Goal: Task Accomplishment & Management: Use online tool/utility

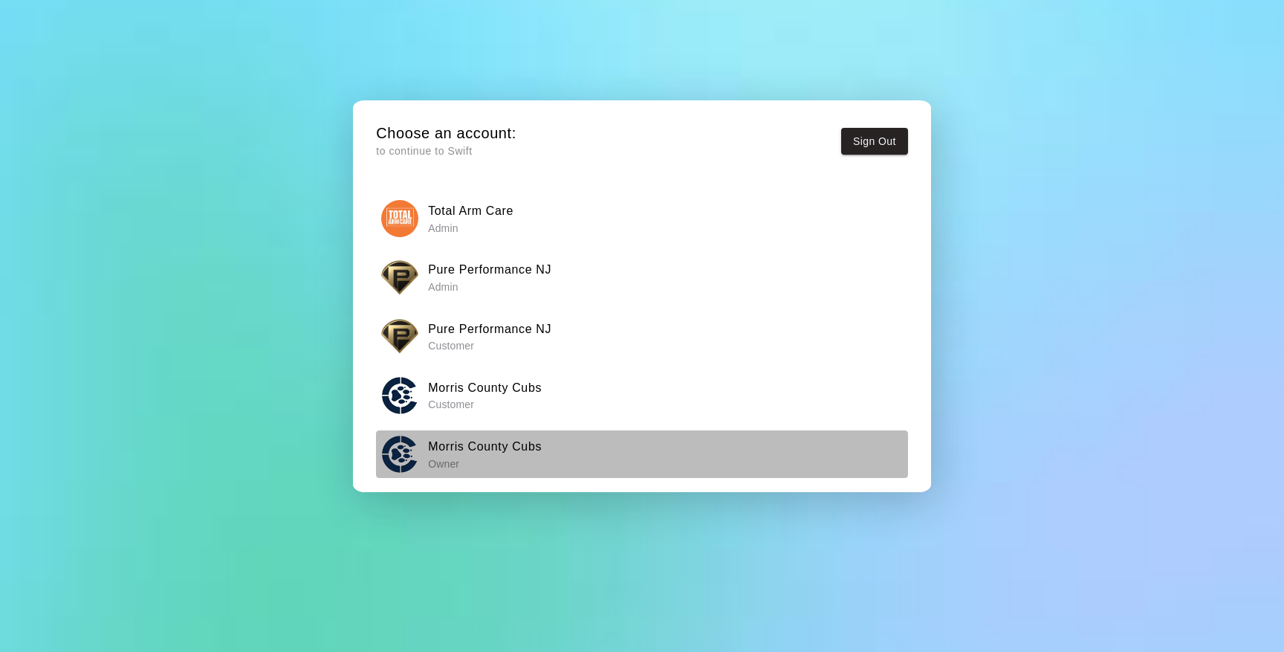
click at [461, 456] on p "Owner" at bounding box center [485, 463] width 114 height 15
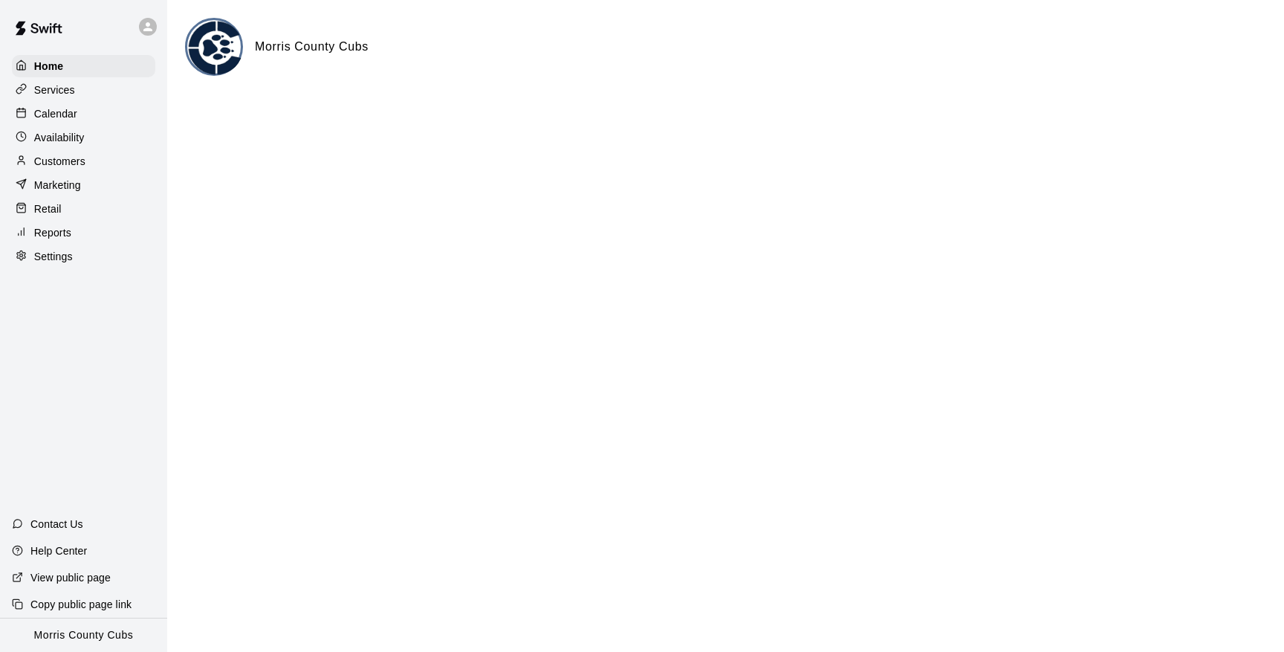
click at [52, 111] on p "Calendar" at bounding box center [55, 113] width 43 height 15
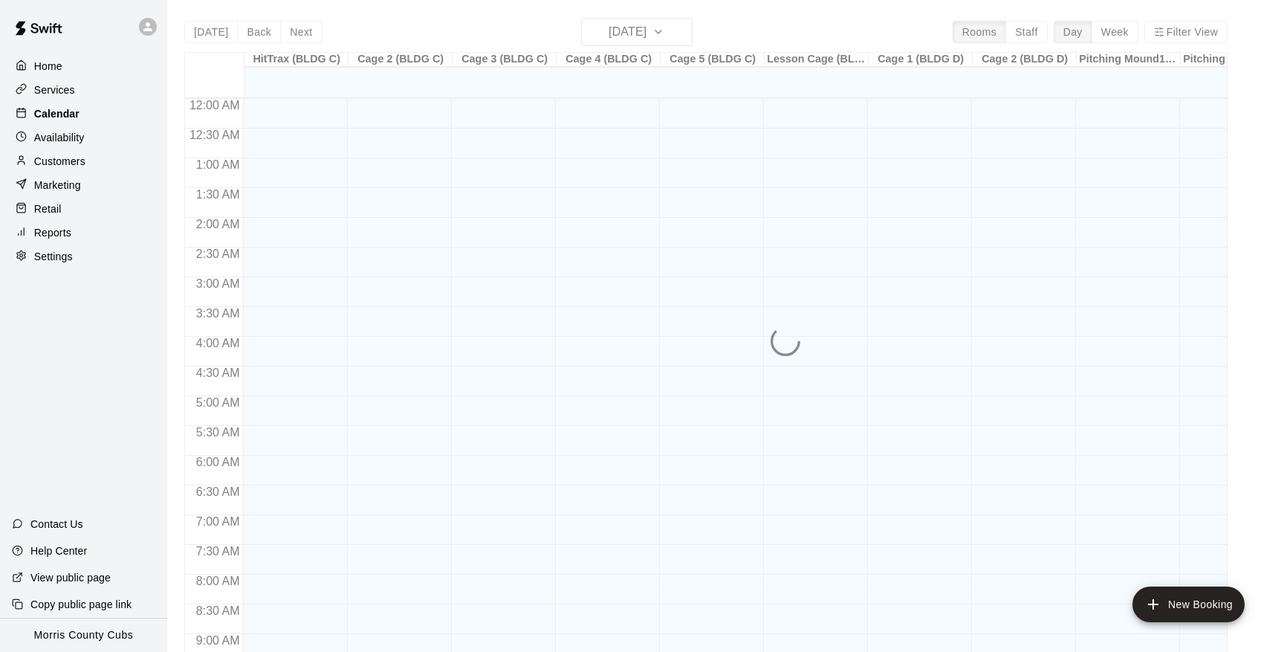
scroll to position [813, 0]
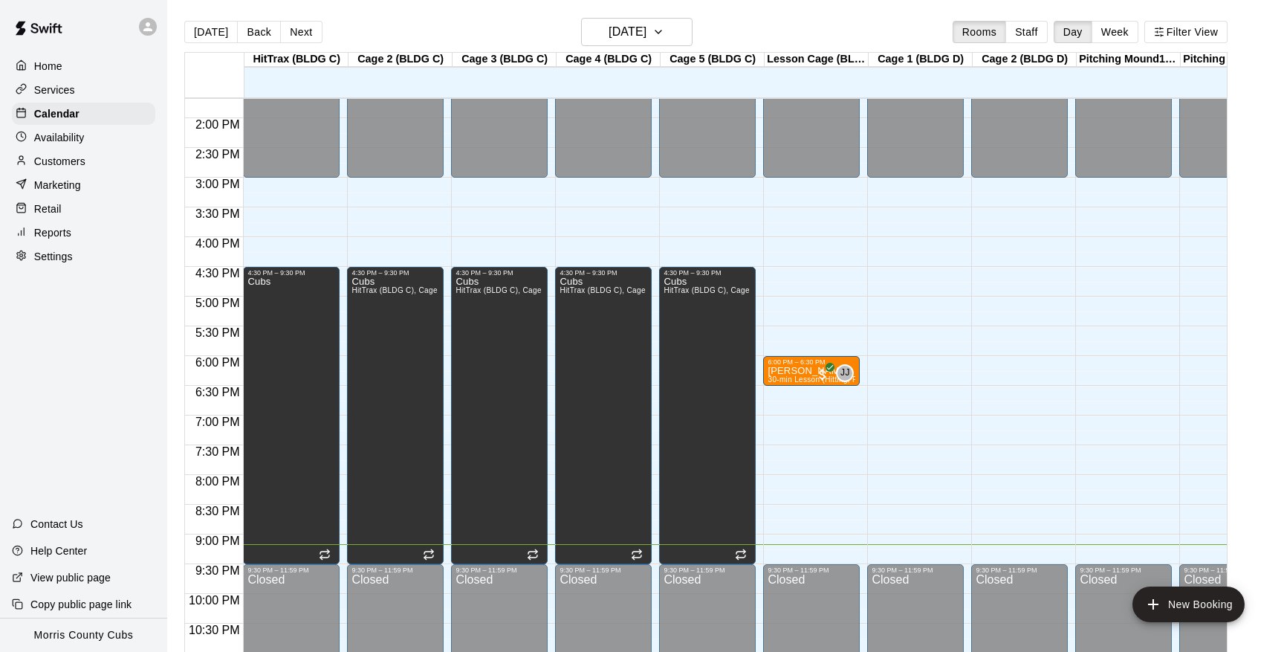
click at [316, 45] on div "[DATE] Back [DATE][DATE] Rooms Staff Day Week Filter View" at bounding box center [705, 35] width 1043 height 34
click at [313, 41] on button "Next" at bounding box center [301, 32] width 42 height 22
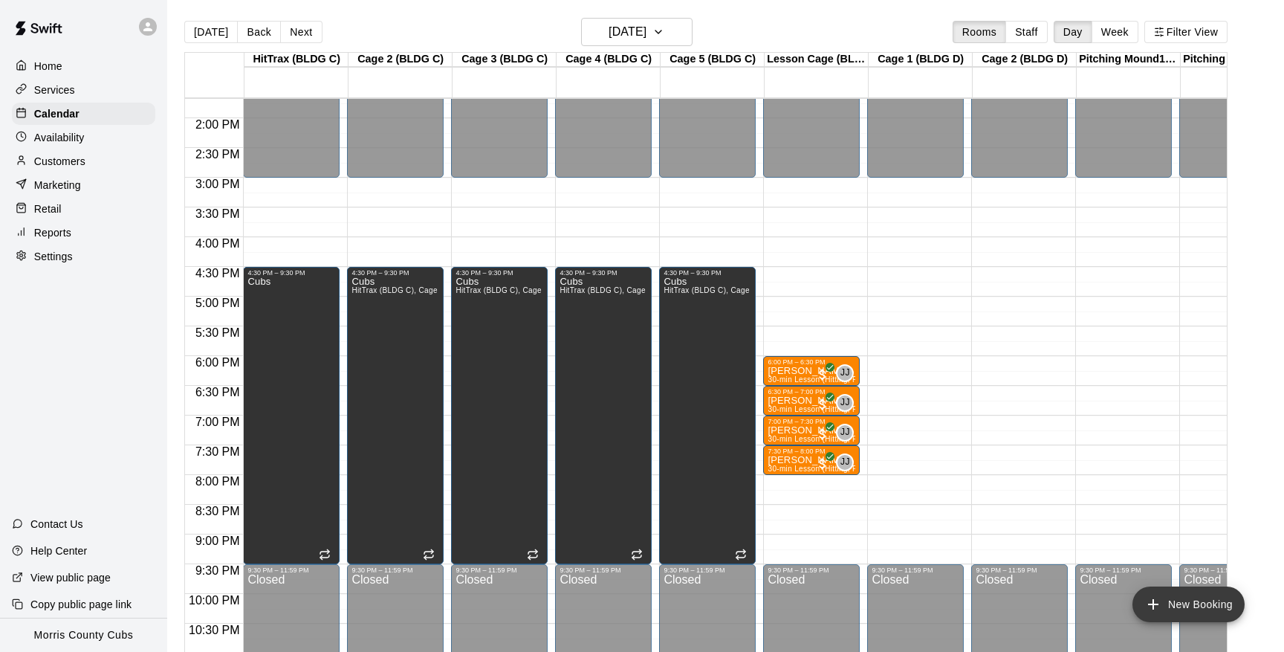
click at [1157, 609] on icon "add" at bounding box center [1153, 604] width 18 height 18
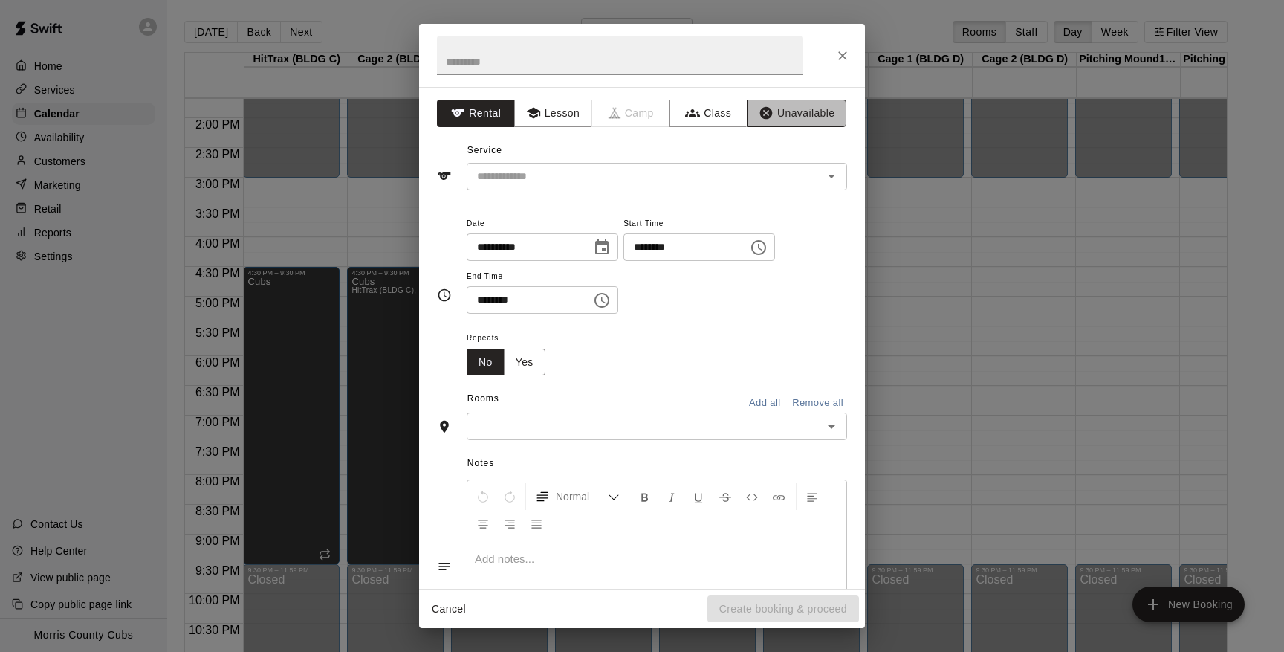
click at [794, 120] on button "Unavailable" at bounding box center [797, 113] width 100 height 27
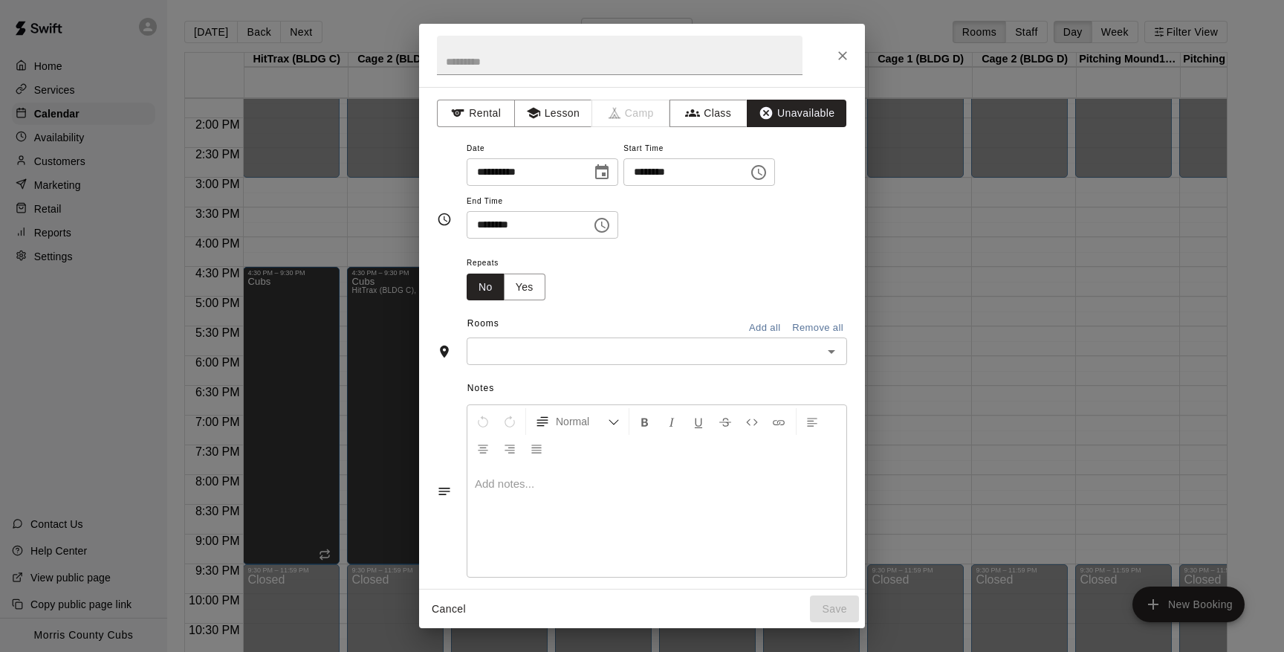
click at [646, 175] on input "********" at bounding box center [680, 171] width 114 height 27
type input "********"
click at [837, 349] on icon "Open" at bounding box center [832, 352] width 18 height 18
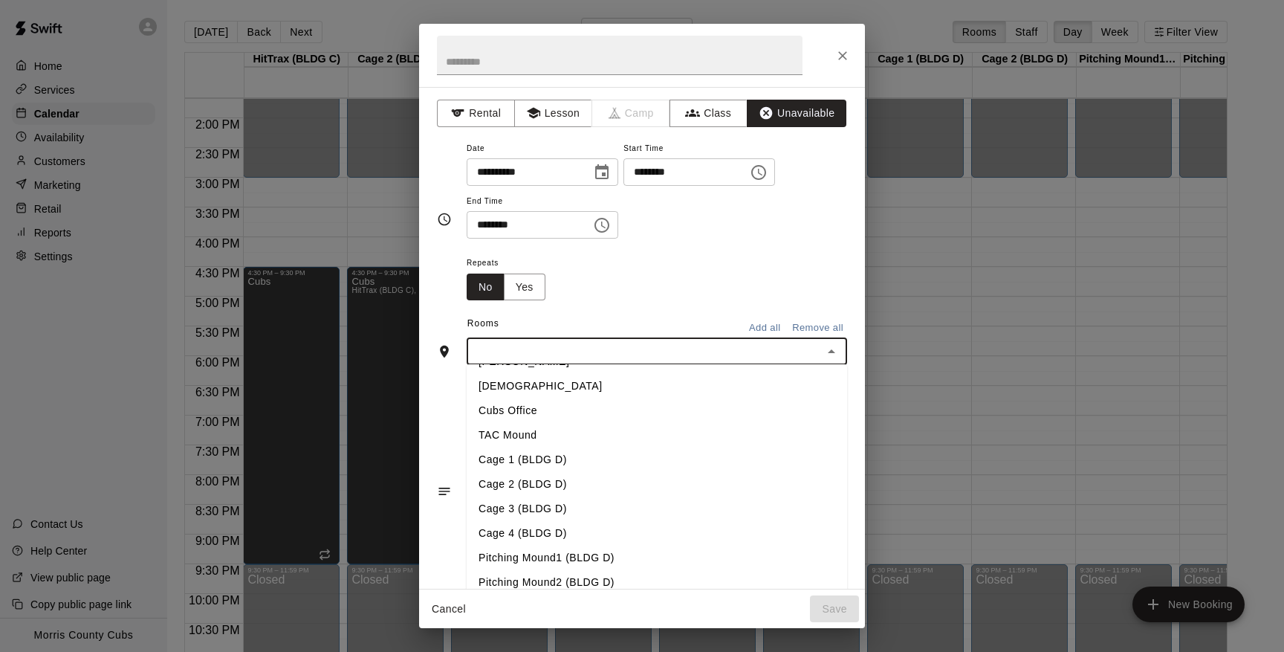
scroll to position [168, 0]
click at [566, 461] on li "Cage 1 (BLDG D)" at bounding box center [657, 459] width 380 height 25
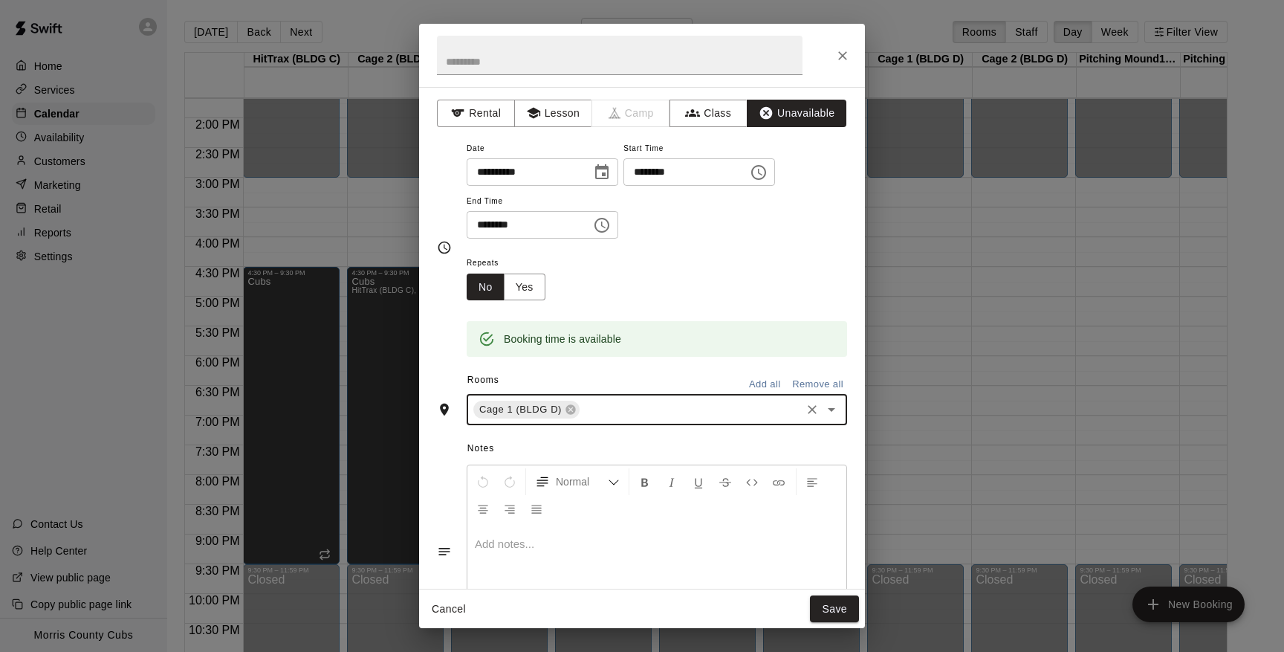
click at [829, 413] on icon "Open" at bounding box center [832, 410] width 18 height 18
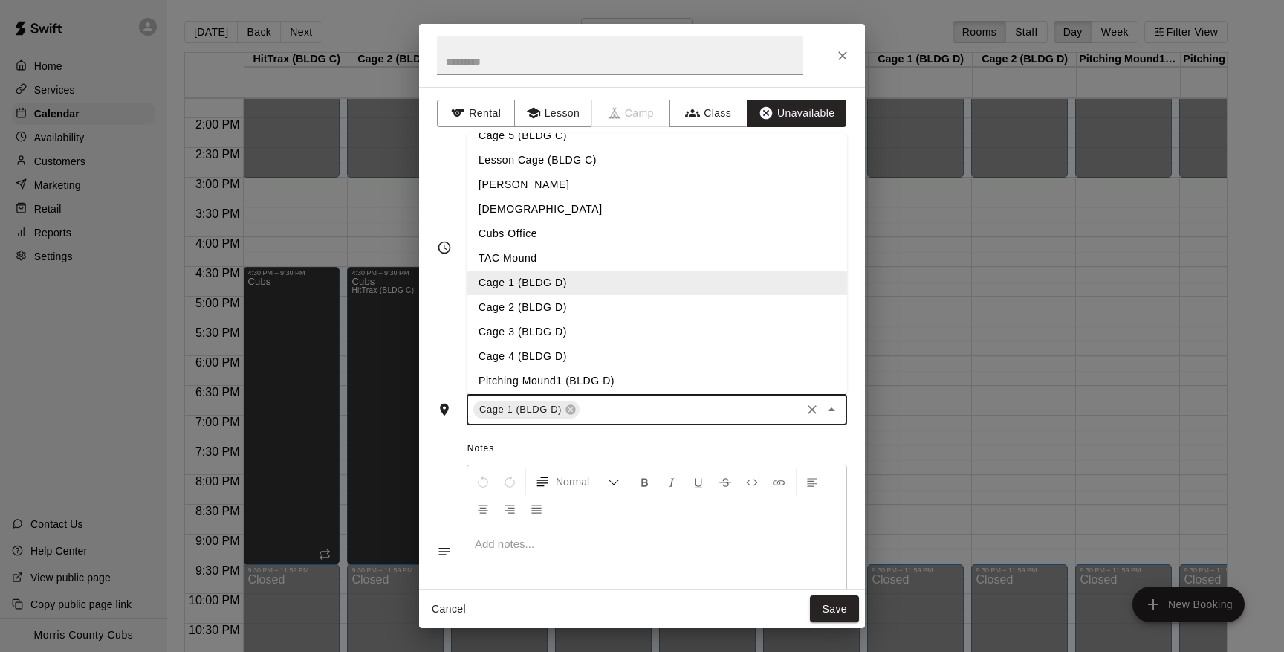
scroll to position [123, 0]
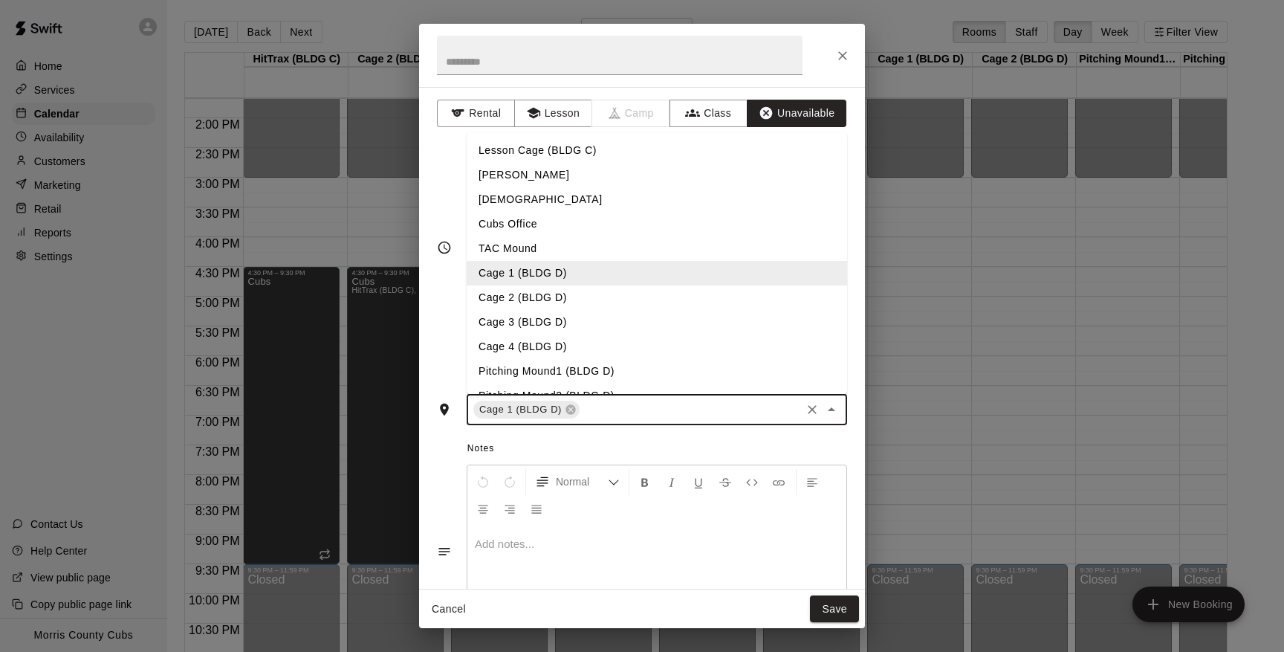
click at [577, 288] on li "Cage 2 (BLDG D)" at bounding box center [657, 297] width 380 height 25
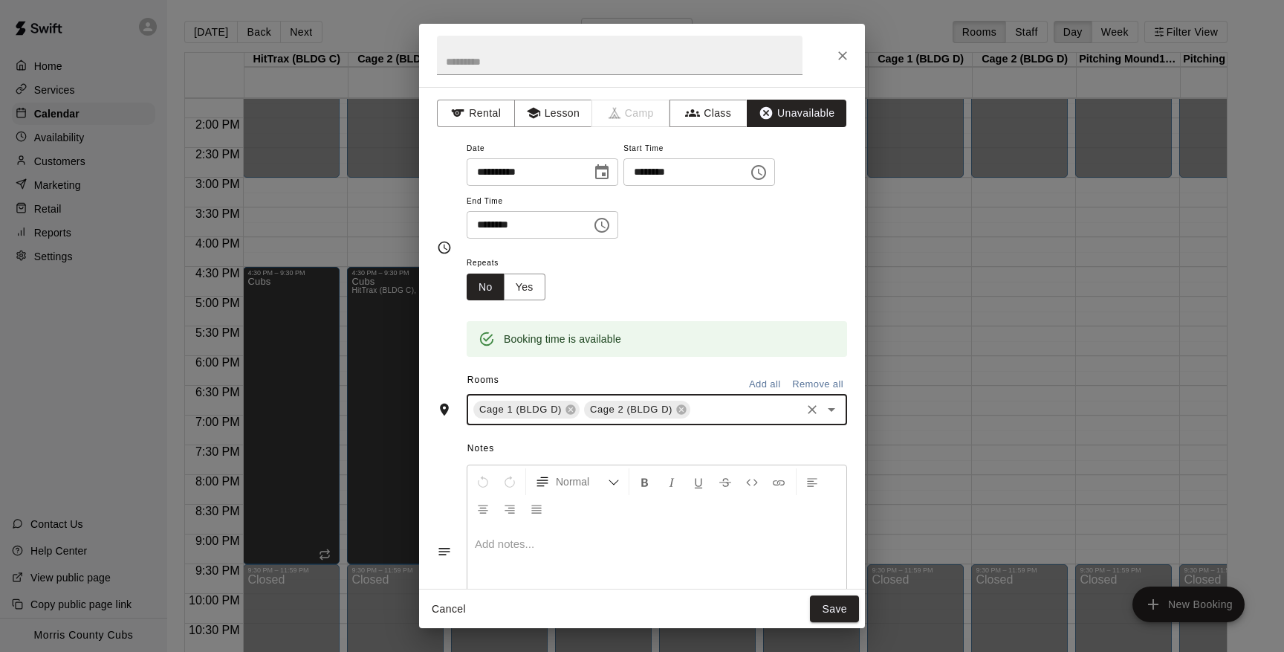
click at [833, 412] on icon "Open" at bounding box center [832, 410] width 18 height 18
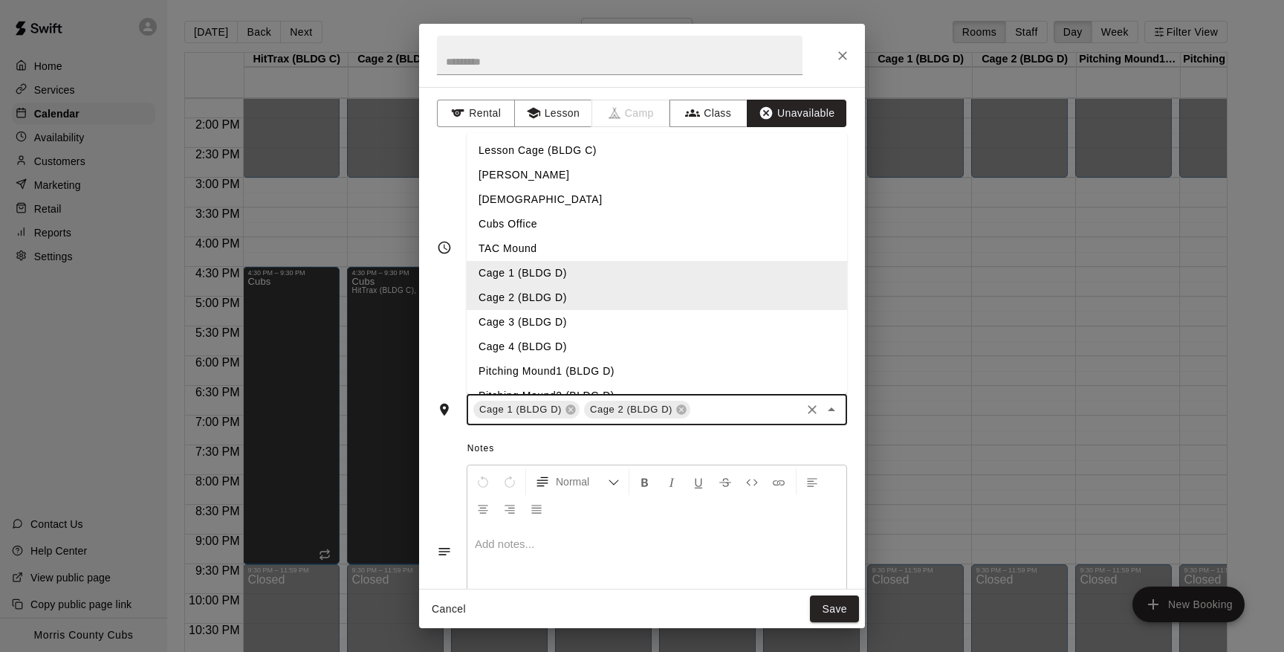
scroll to position [128, 0]
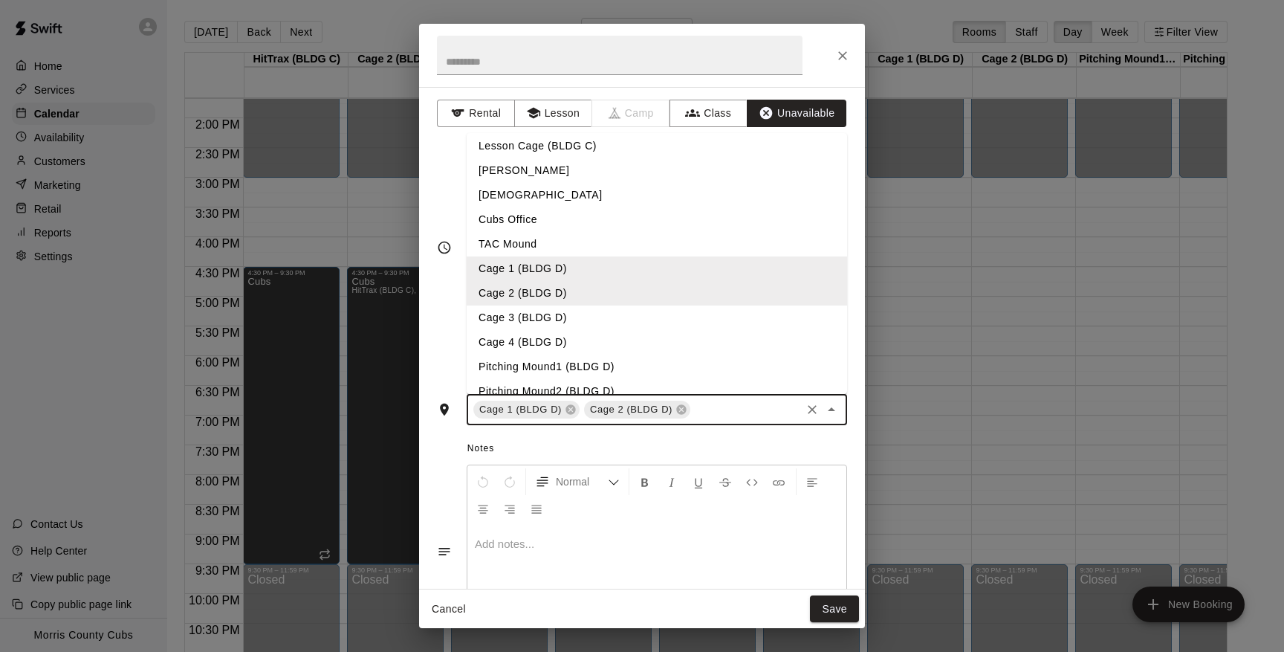
click at [618, 309] on li "Cage 3 (BLDG D)" at bounding box center [657, 317] width 380 height 25
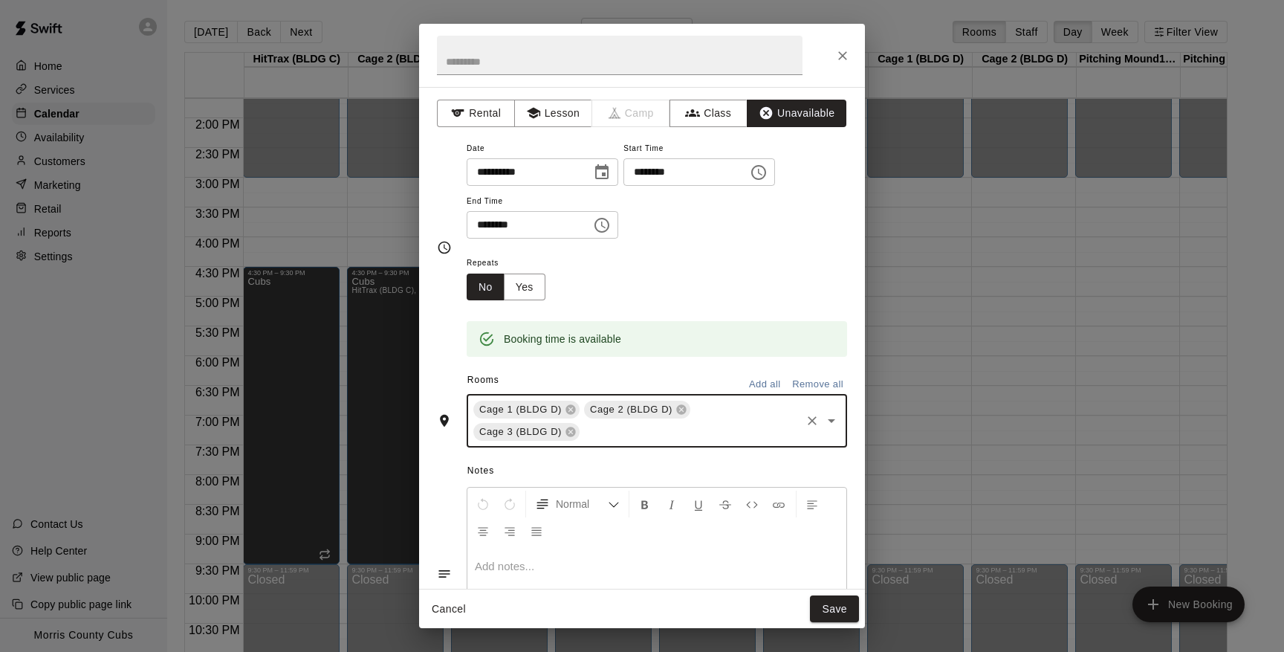
click at [831, 421] on icon "Open" at bounding box center [832, 421] width 18 height 18
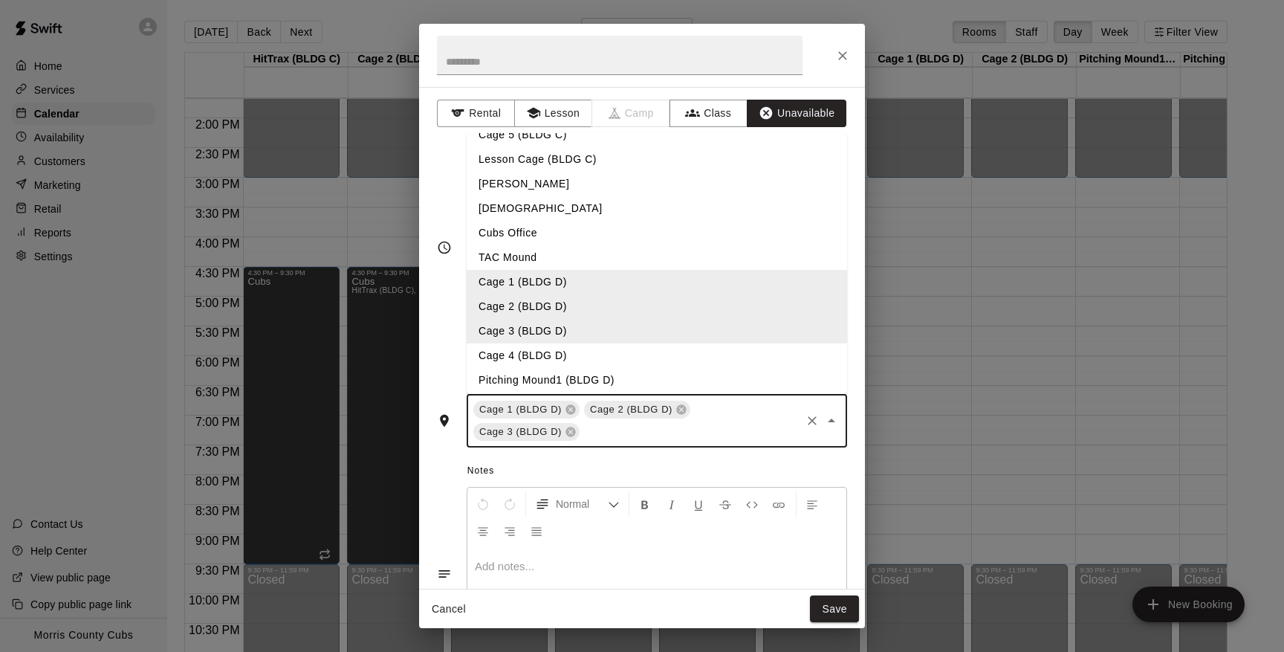
scroll to position [117, 0]
click at [606, 350] on li "Cage 4 (BLDG D)" at bounding box center [657, 353] width 380 height 25
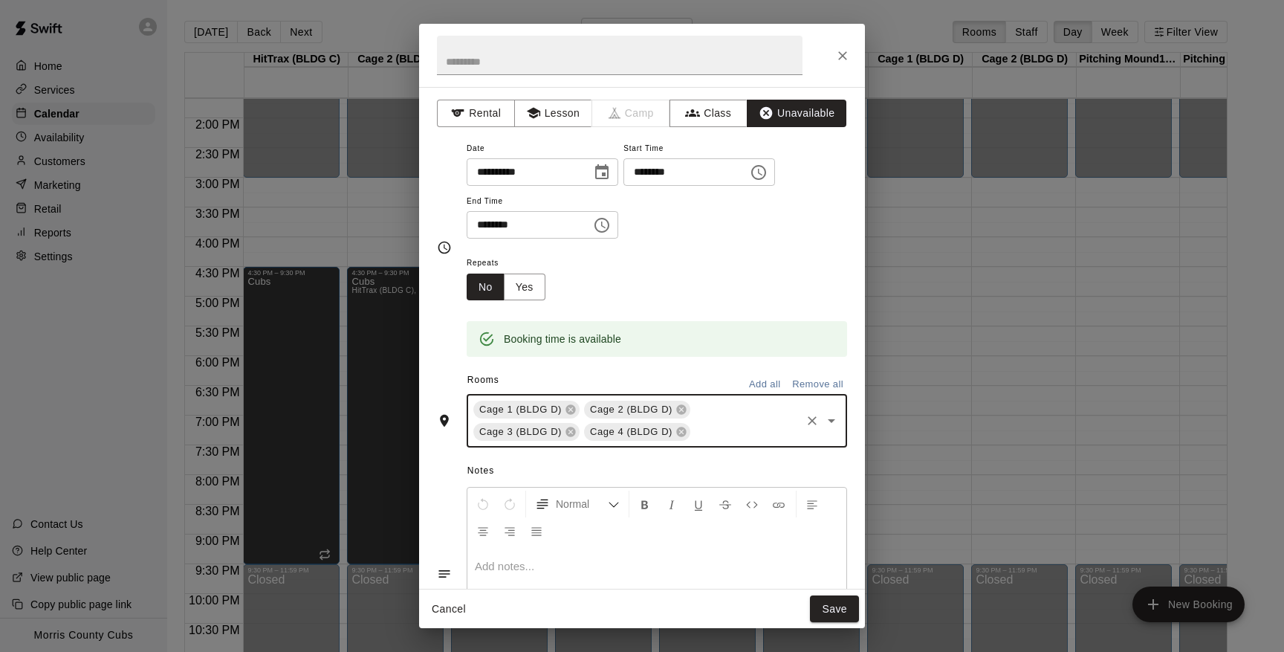
click at [834, 419] on icon "Open" at bounding box center [832, 421] width 18 height 18
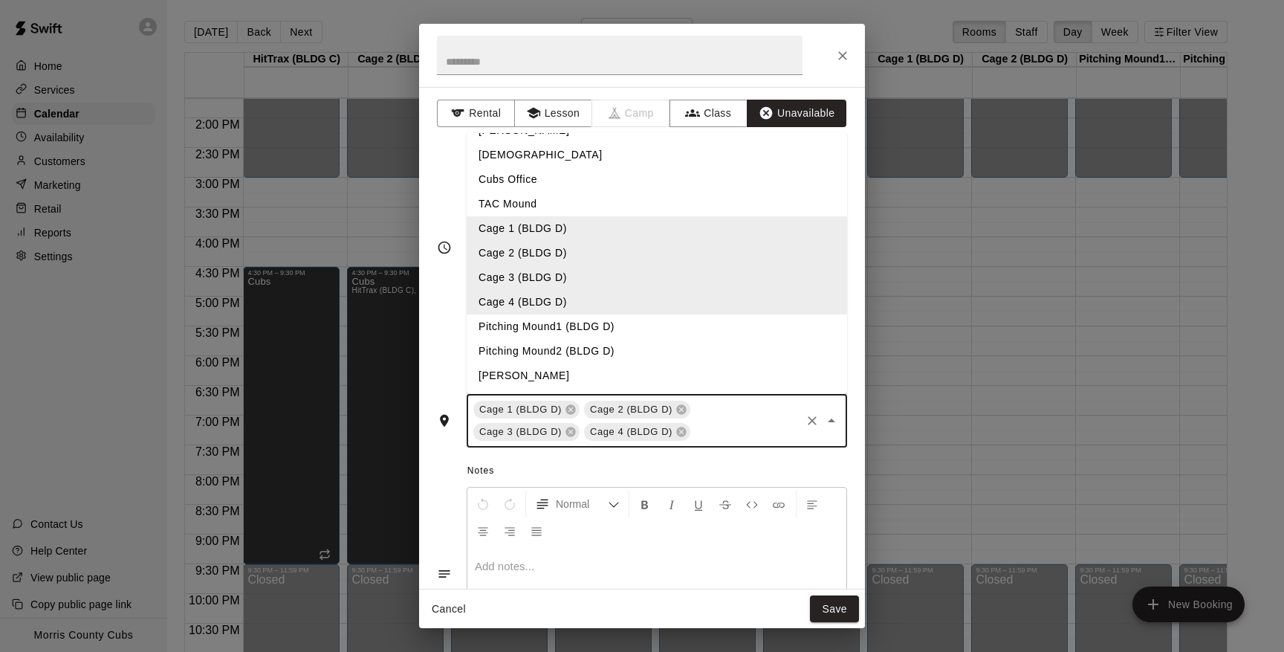
scroll to position [168, 0]
click at [639, 330] on li "Pitching Mound1 (BLDG D)" at bounding box center [657, 326] width 380 height 25
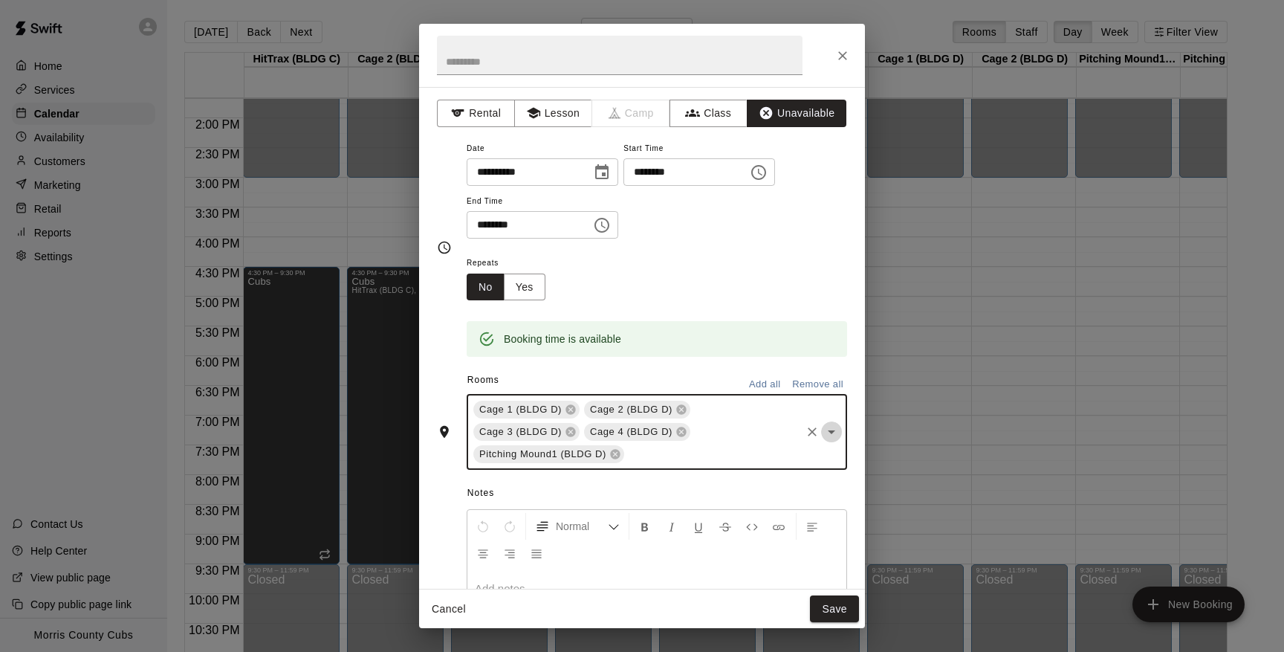
click at [832, 430] on icon "Open" at bounding box center [831, 432] width 7 height 4
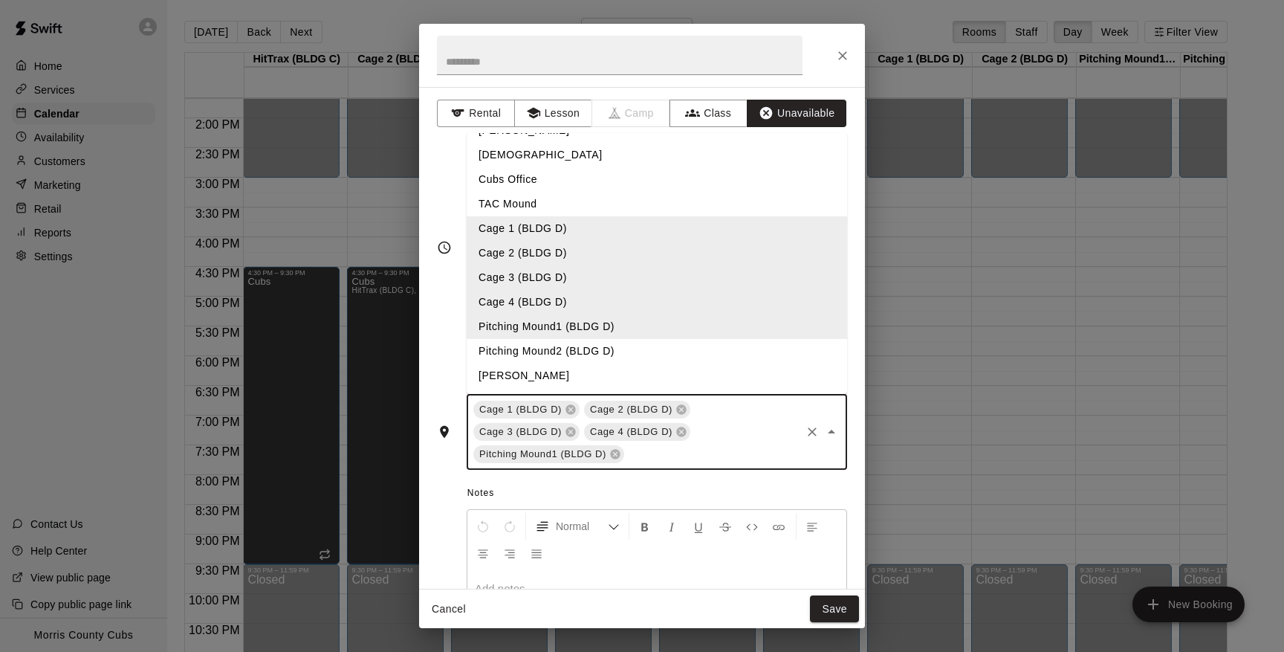
click at [551, 350] on li "Pitching Mound2 (BLDG D)" at bounding box center [657, 351] width 380 height 25
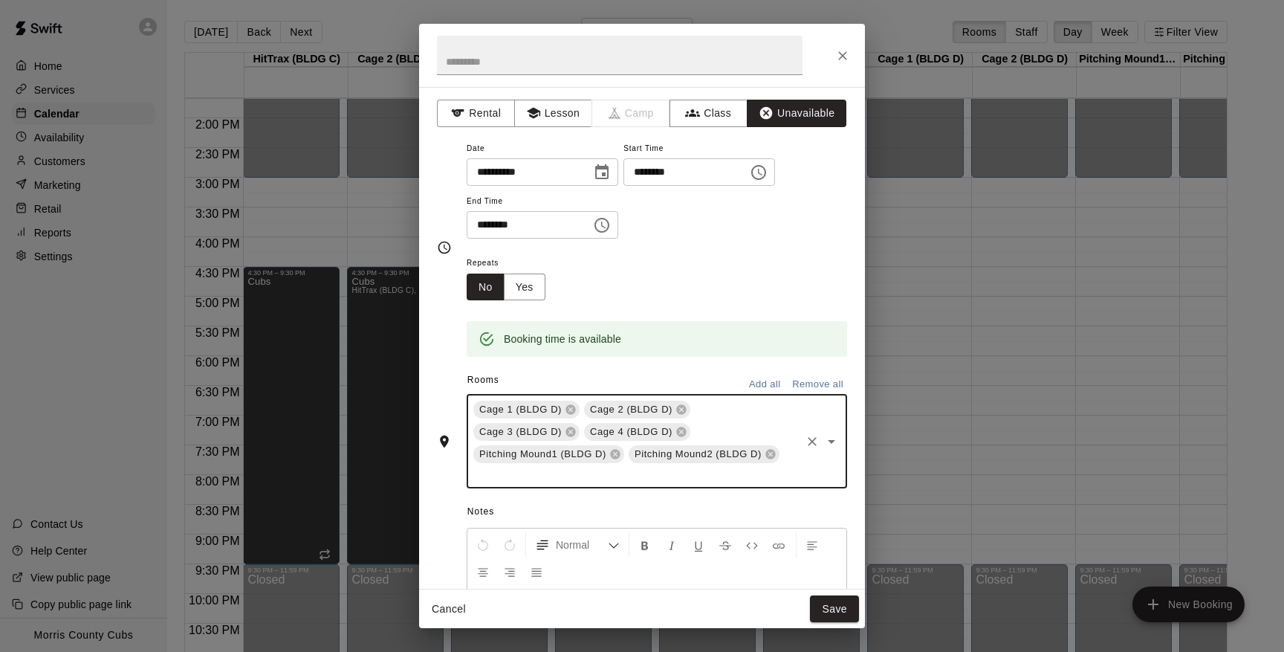
click at [735, 265] on div "Repeats No Yes" at bounding box center [657, 276] width 380 height 47
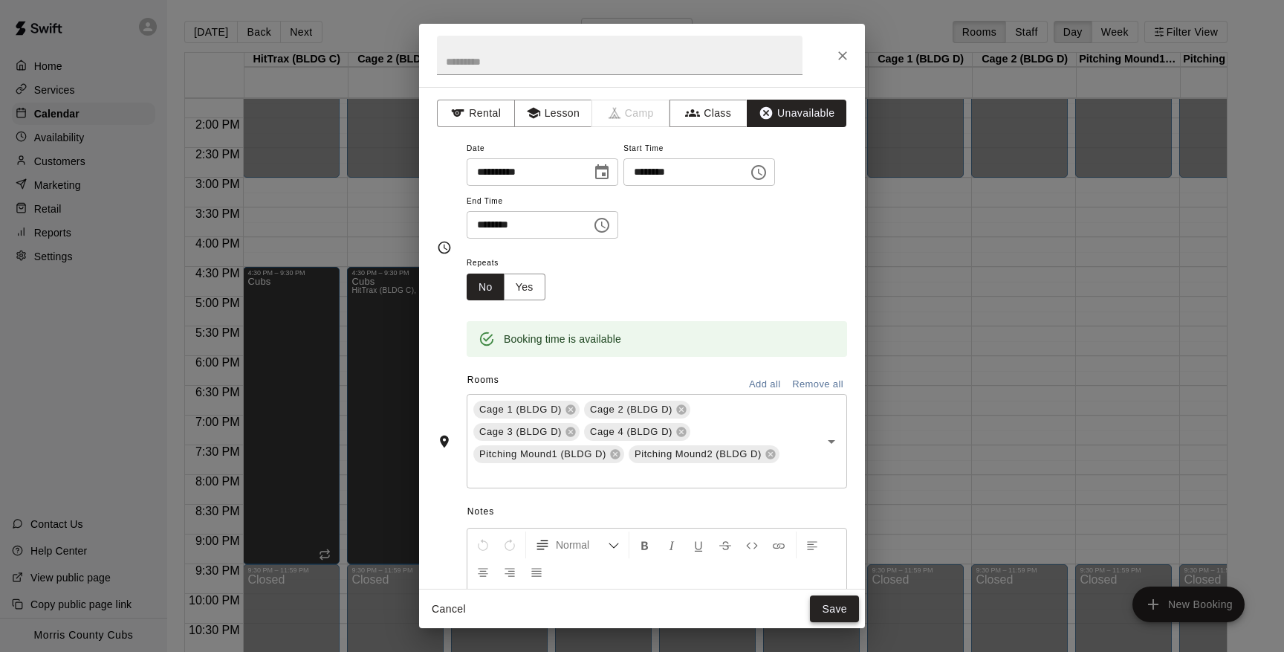
click at [827, 606] on button "Save" at bounding box center [834, 608] width 49 height 27
